Goal: Task Accomplishment & Management: Manage account settings

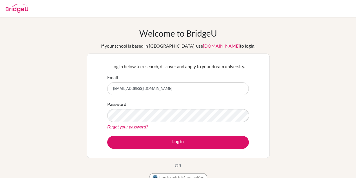
click at [107, 136] on button "Log in" at bounding box center [177, 142] width 141 height 13
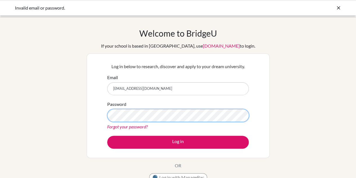
scroll to position [45, 0]
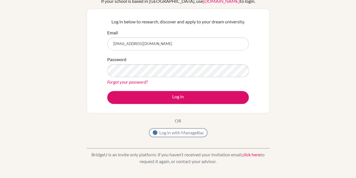
click at [170, 135] on button "Log in with ManageBac" at bounding box center [178, 132] width 58 height 8
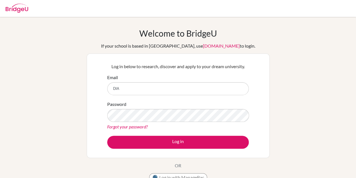
type input "DIAB230336@diabstudents.com"
click at [128, 127] on link "Forgot your password?" at bounding box center [127, 126] width 41 height 5
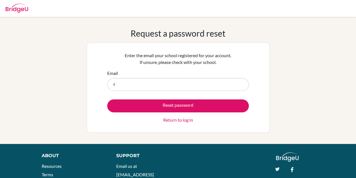
type input "[EMAIL_ADDRESS][DOMAIN_NAME]"
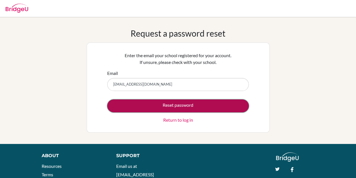
click at [142, 103] on button "Reset password" at bounding box center [177, 105] width 141 height 13
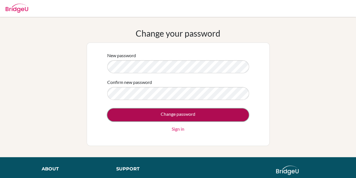
click at [149, 117] on input "Change password" at bounding box center [177, 114] width 141 height 13
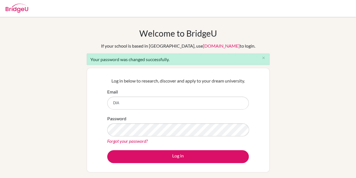
type input "[EMAIL_ADDRESS][DOMAIN_NAME]"
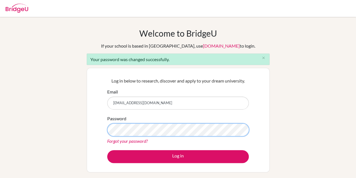
click at [107, 150] on button "Log in" at bounding box center [177, 156] width 141 height 13
